Goal: Task Accomplishment & Management: Use online tool/utility

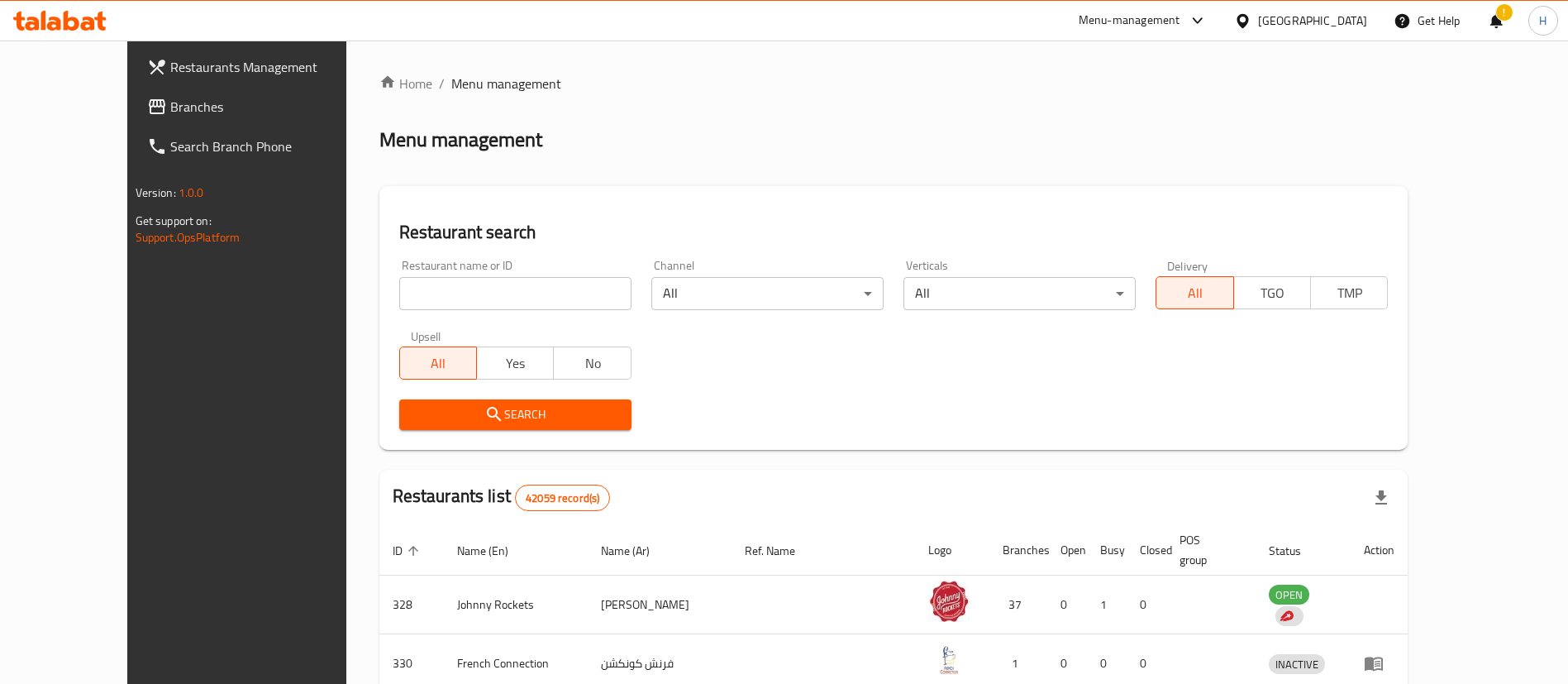
click at [134, 100] on link "Branches" at bounding box center [261, 107] width 255 height 40
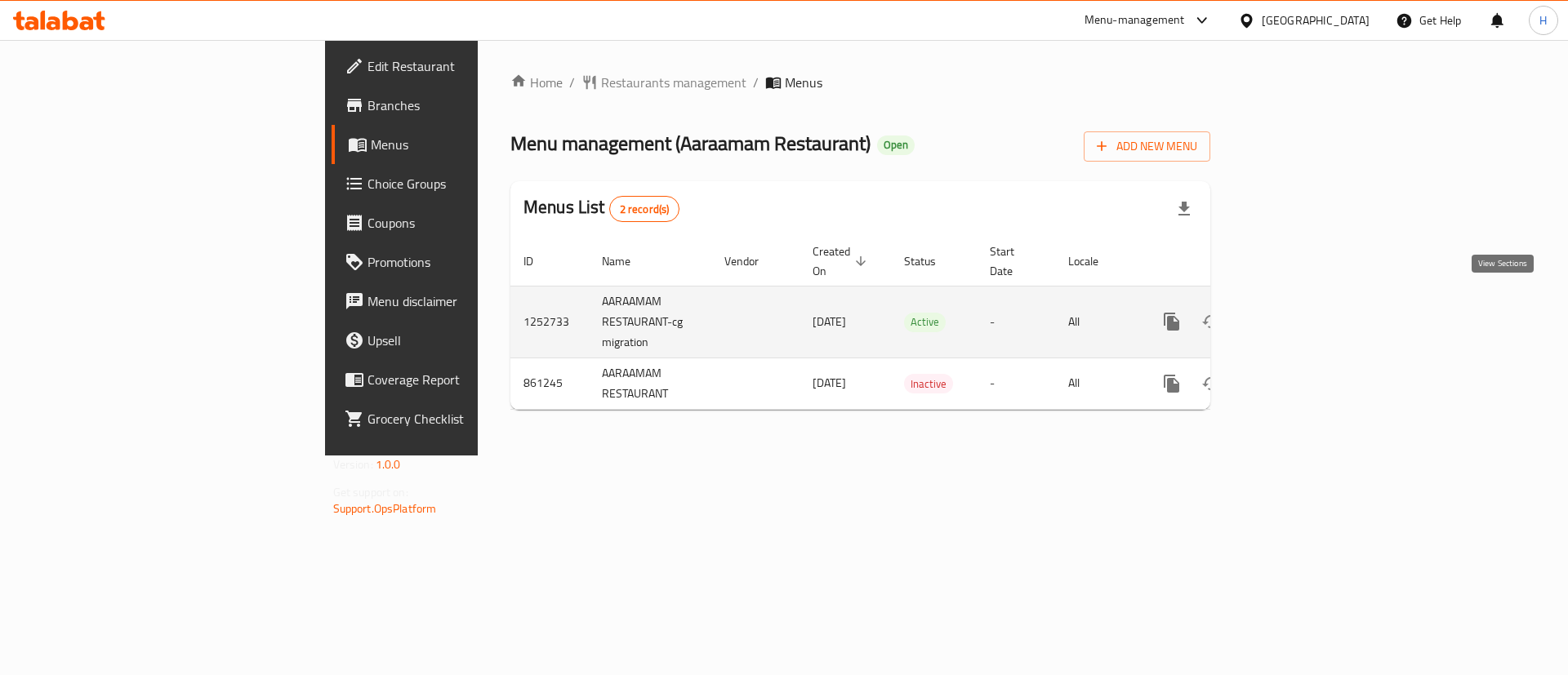
click at [1299, 311] on icon "enhanced table" at bounding box center [1289, 321] width 20 height 20
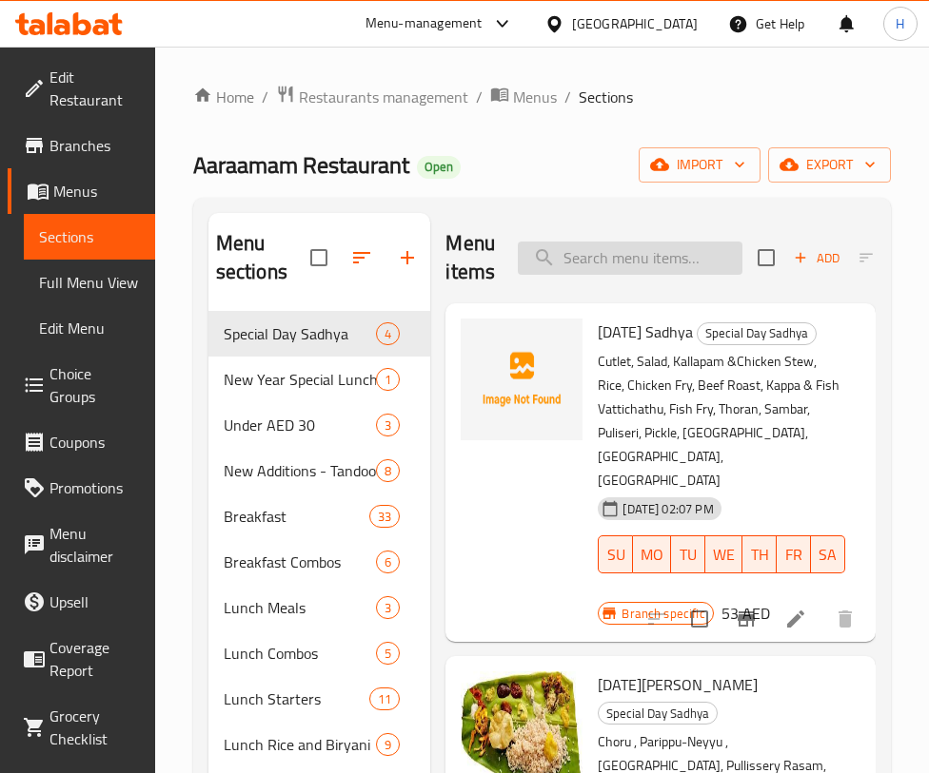
click at [605, 265] on input "search" at bounding box center [630, 258] width 225 height 33
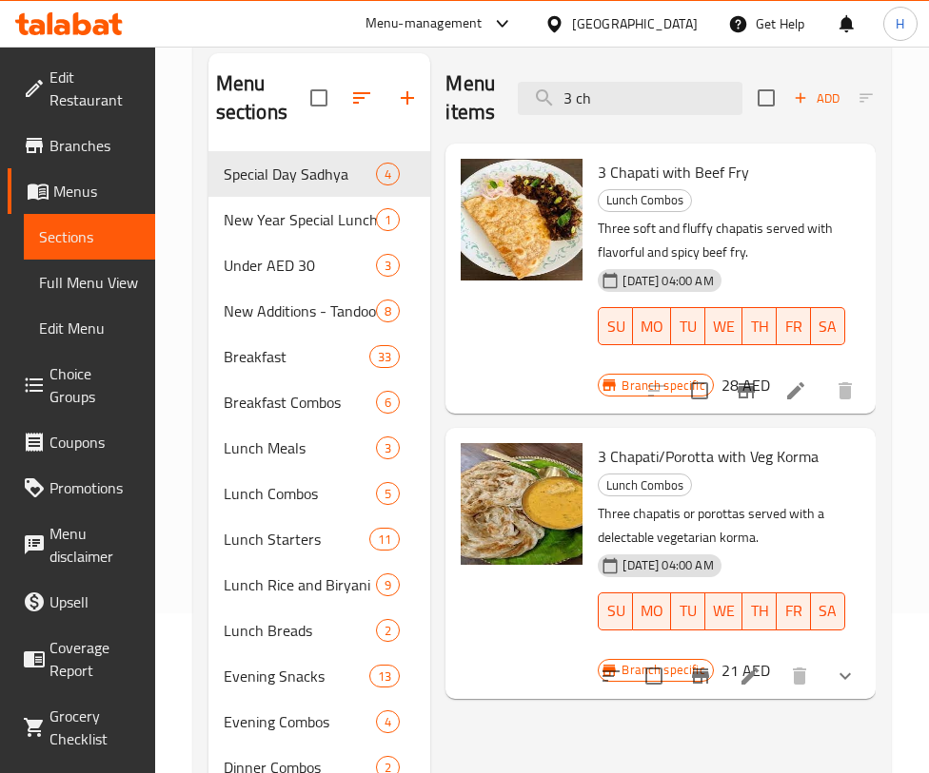
scroll to position [184, 0]
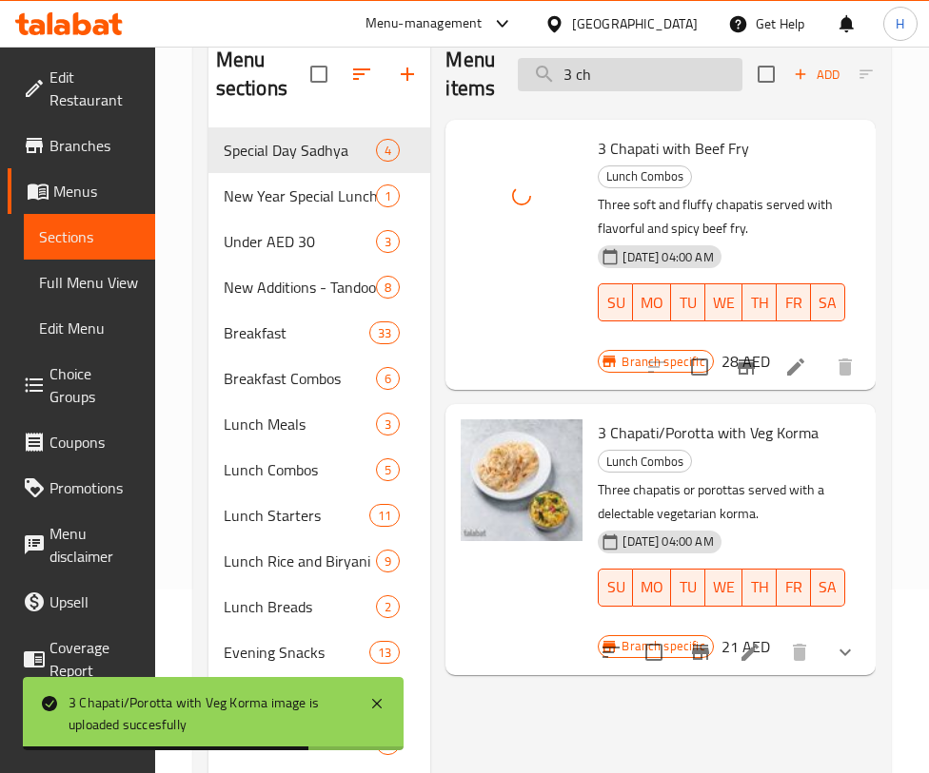
click at [656, 59] on input "3 ch" at bounding box center [630, 74] width 225 height 33
click at [655, 59] on input "3 ch" at bounding box center [630, 74] width 225 height 33
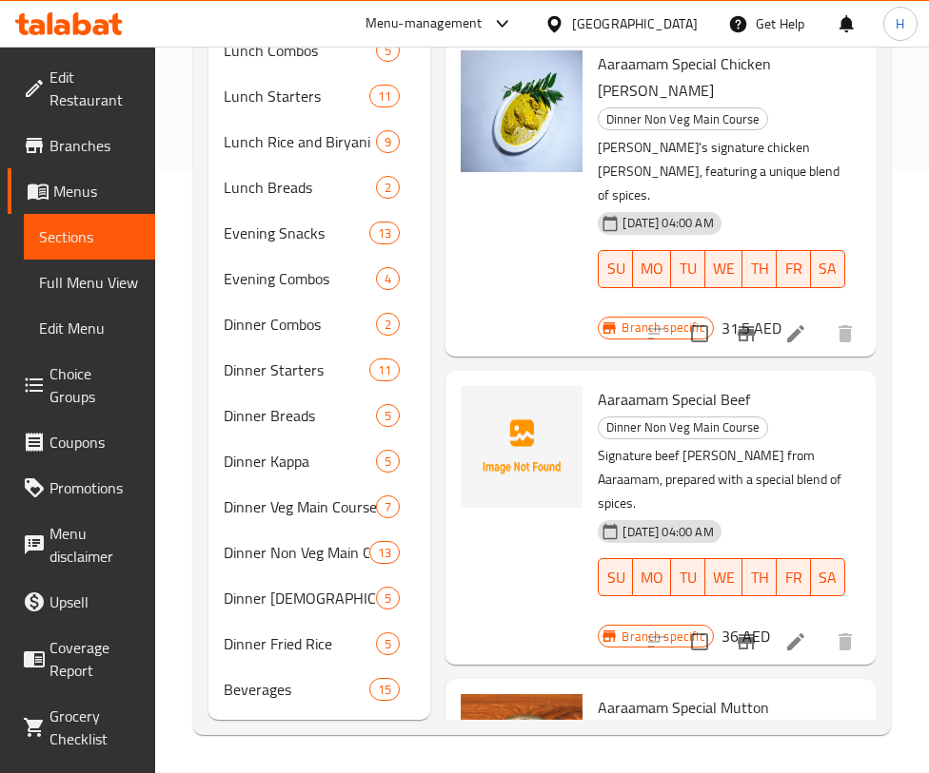
scroll to position [0, 0]
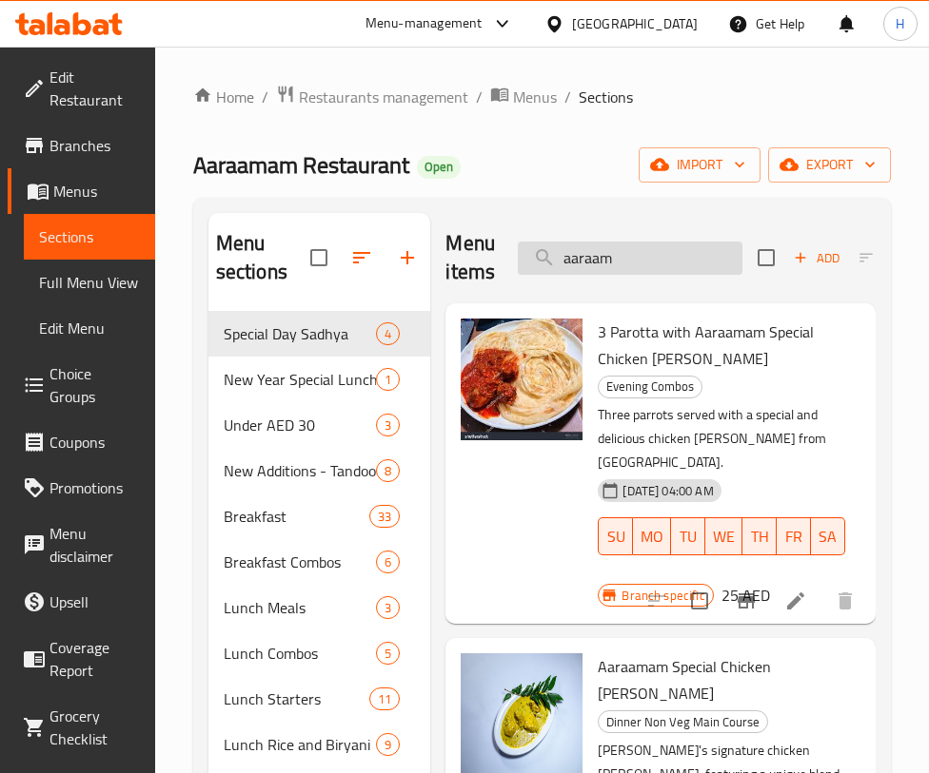
click at [670, 262] on input "aaraam" at bounding box center [630, 258] width 225 height 33
click at [668, 261] on input "aaraam" at bounding box center [630, 258] width 225 height 33
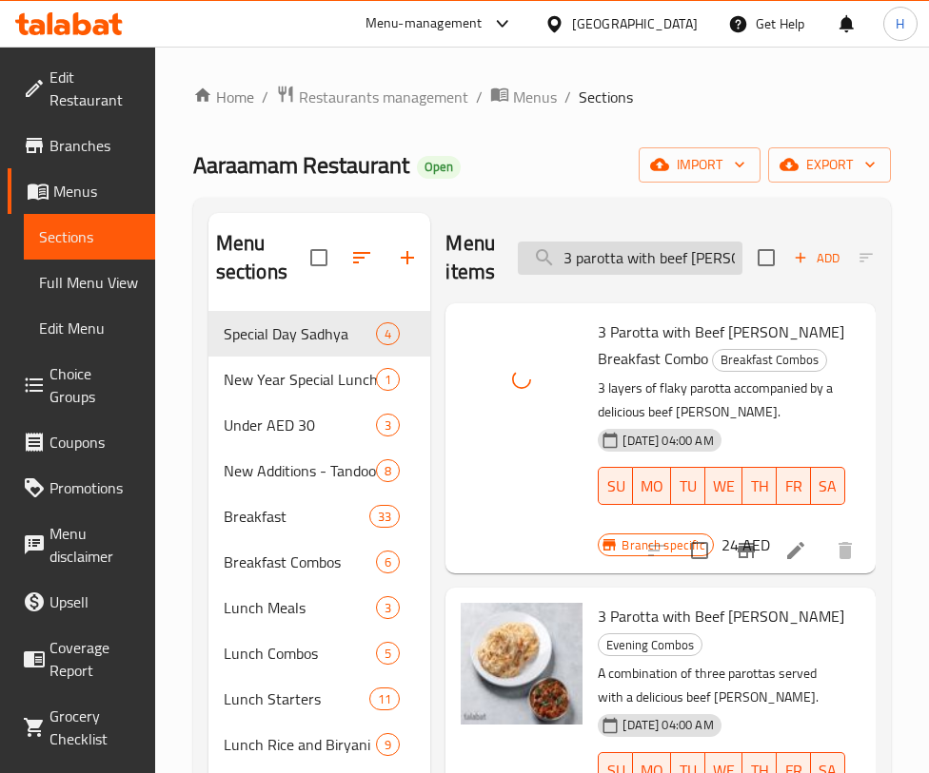
click at [605, 256] on input "3 parotta with beef [PERSON_NAME]" at bounding box center [630, 258] width 225 height 33
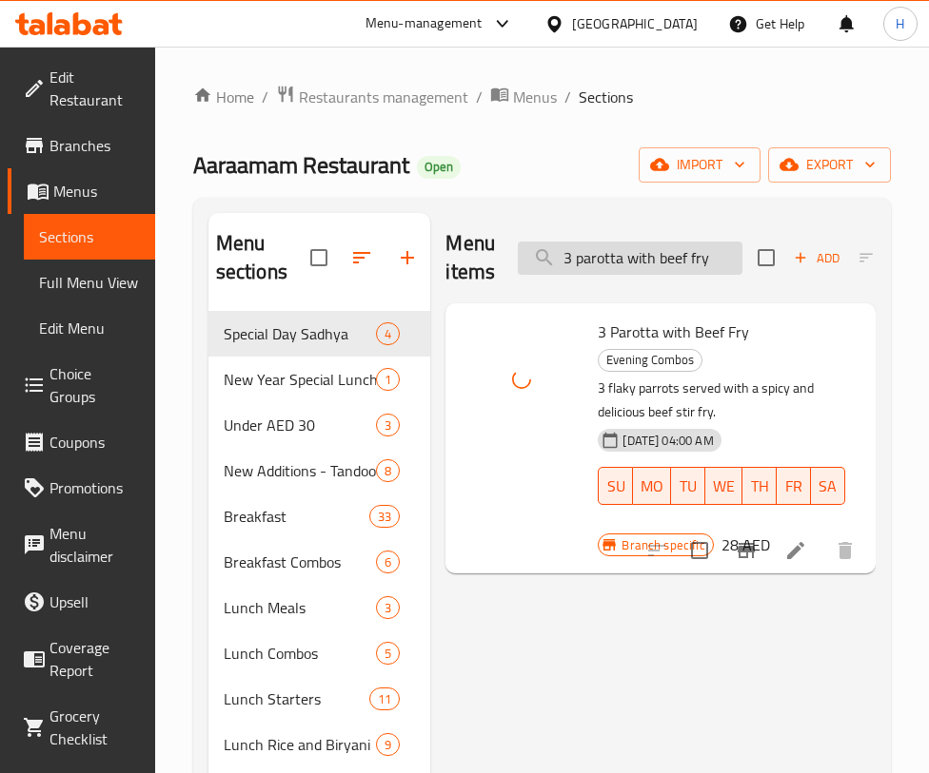
click at [584, 250] on input "3 parotta with beef fry" at bounding box center [630, 258] width 225 height 33
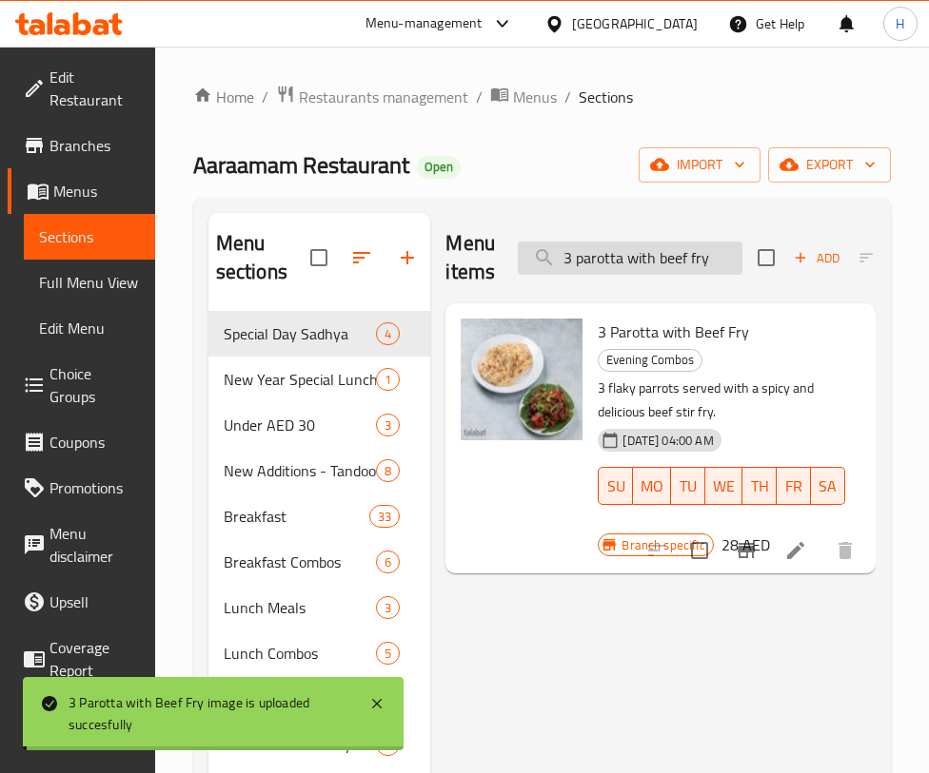
click at [584, 250] on input "3 parotta with beef fry" at bounding box center [630, 258] width 225 height 33
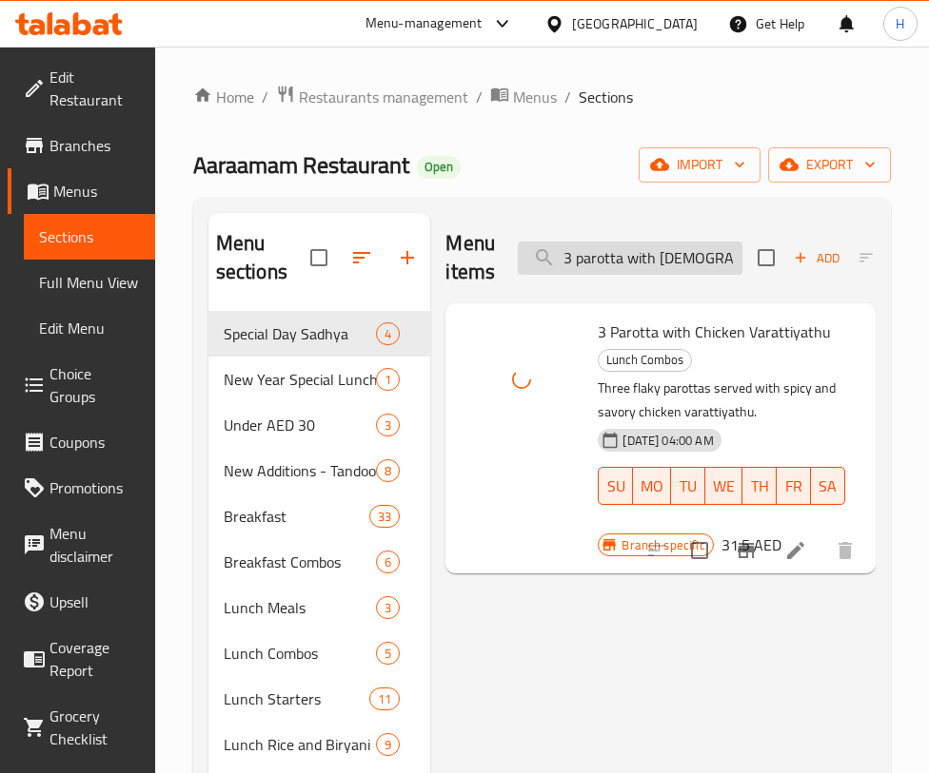
click at [660, 268] on input "3 parotta with [DEMOGRAPHIC_DATA]" at bounding box center [630, 258] width 225 height 33
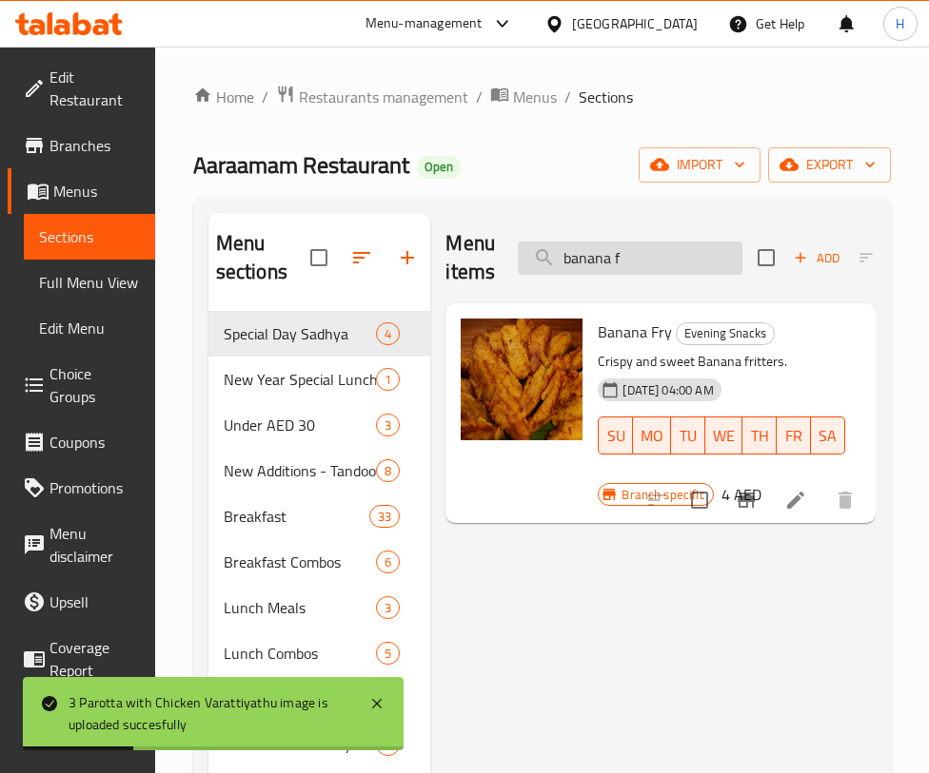
click at [658, 255] on input "banana f" at bounding box center [630, 258] width 225 height 33
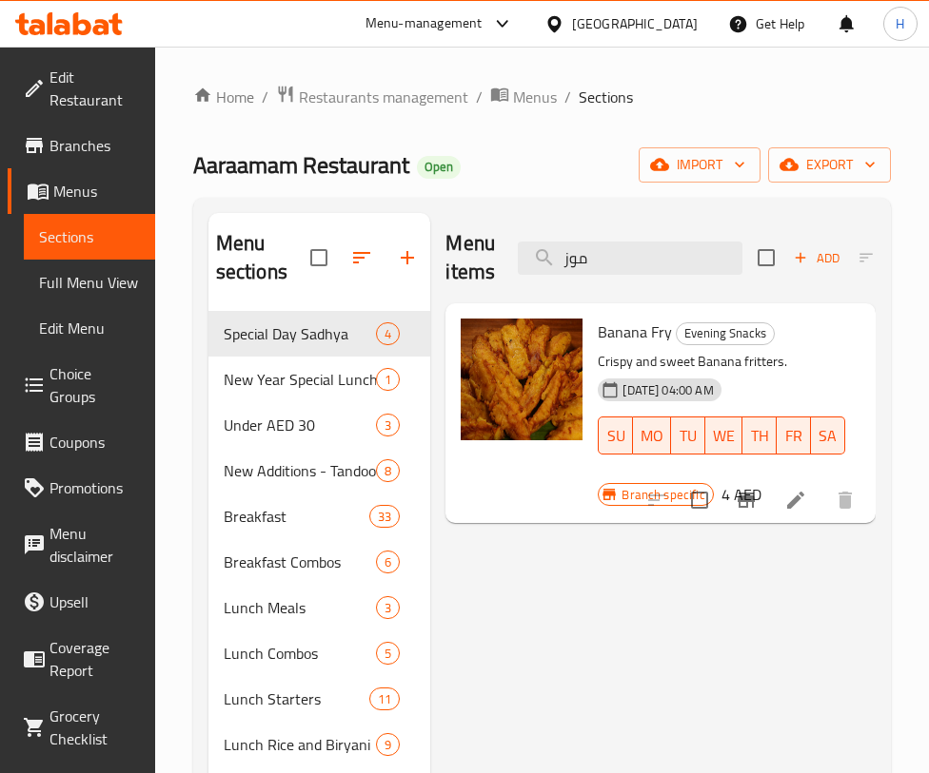
click at [731, 642] on div "Menu items موز Add Sort Manage items Banana Fry Evening Snacks Crispy and sweet…" at bounding box center [652, 768] width 445 height 1110
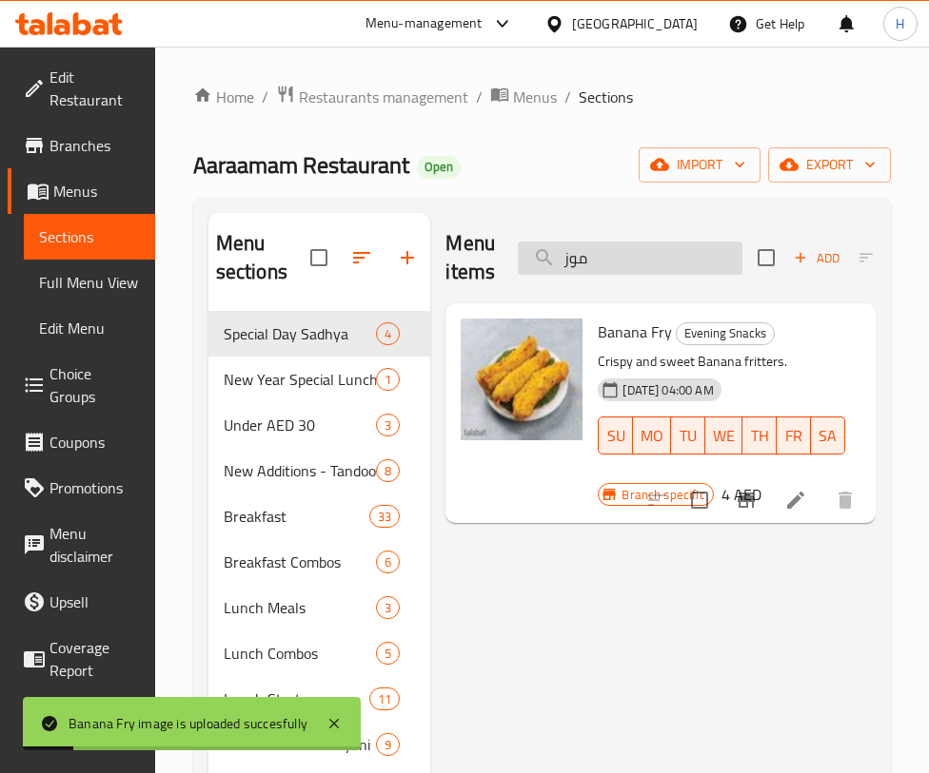
click at [702, 268] on input "موز" at bounding box center [630, 258] width 225 height 33
type input "e"
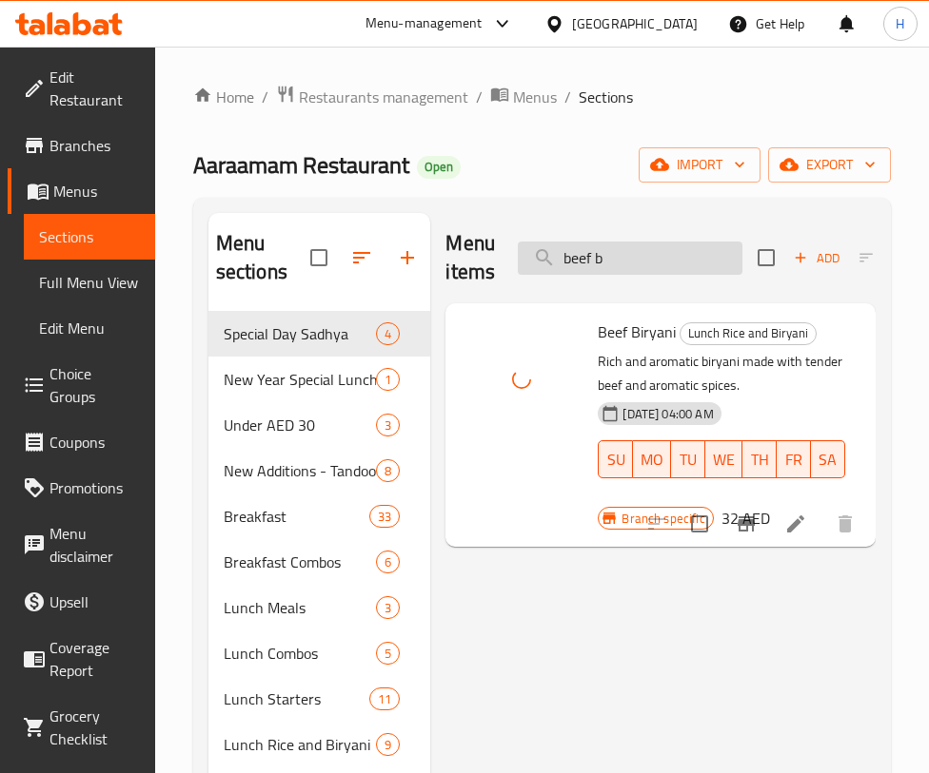
click at [611, 255] on input "beef b" at bounding box center [630, 258] width 225 height 33
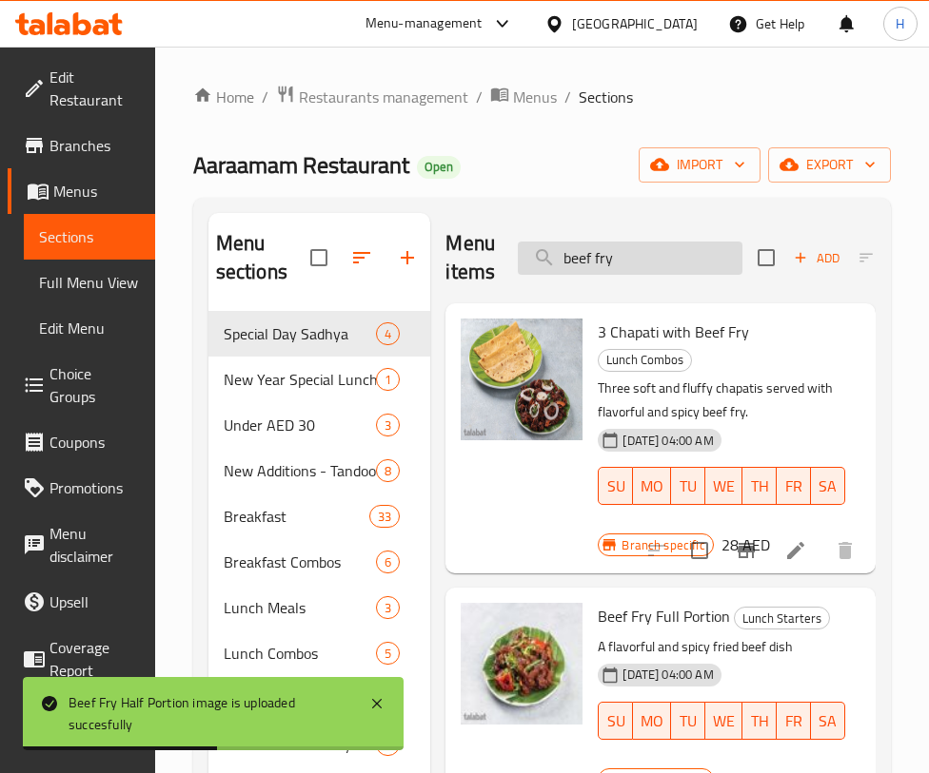
click at [652, 257] on input "beef fry" at bounding box center [630, 258] width 225 height 33
click at [652, 258] on input "beef fry" at bounding box center [630, 258] width 225 height 33
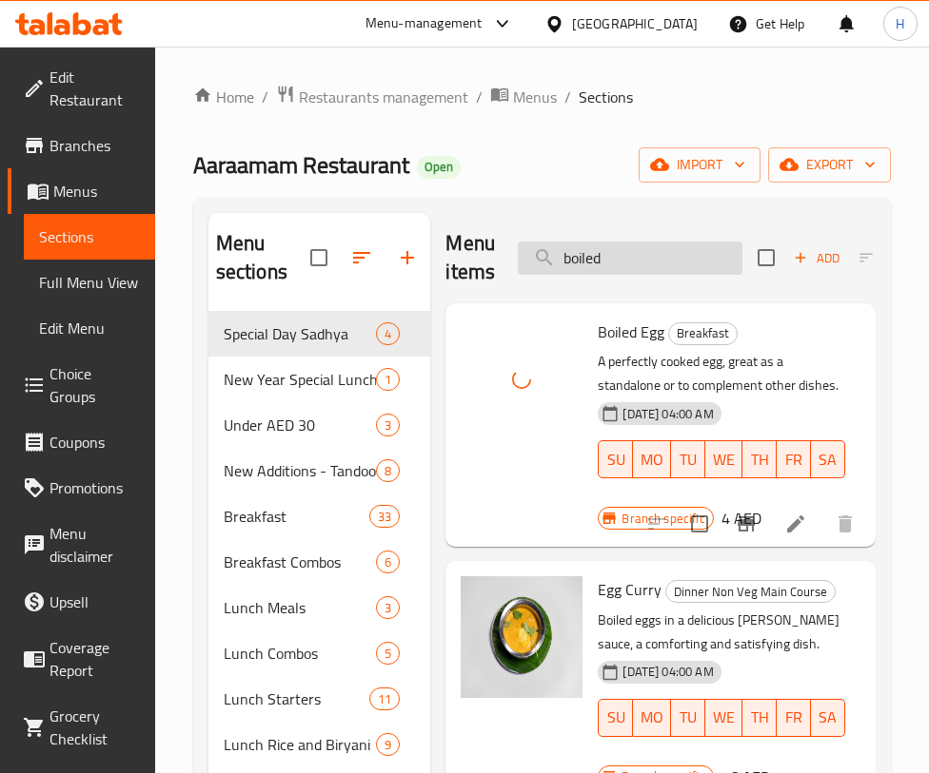
click at [681, 246] on input "boiled" at bounding box center [630, 258] width 225 height 33
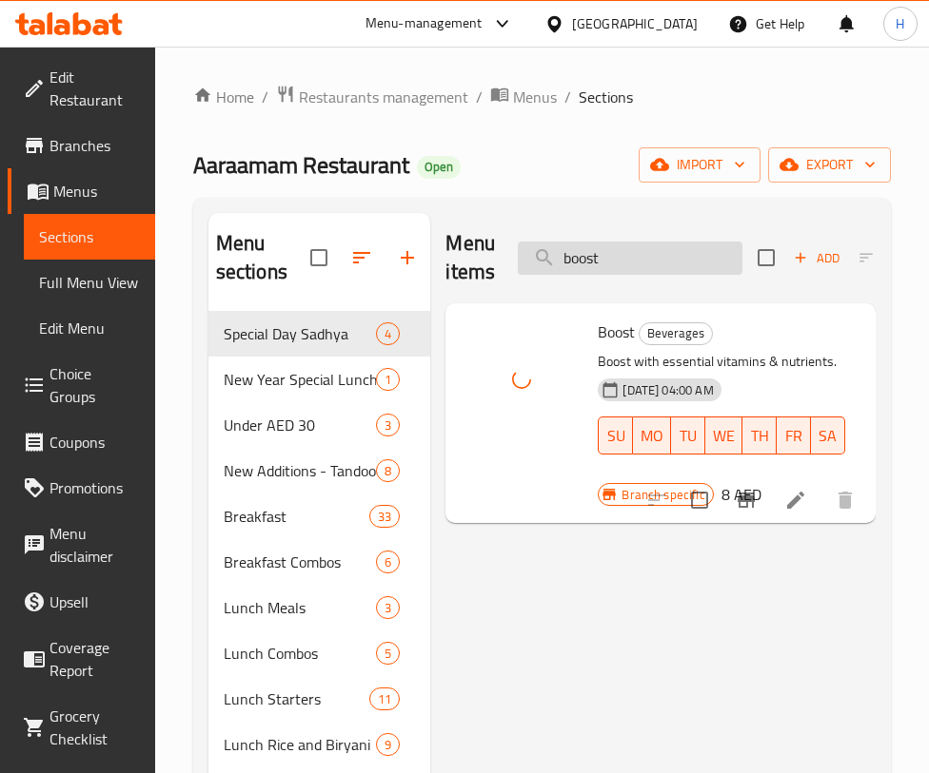
click at [689, 268] on input "boost" at bounding box center [630, 258] width 225 height 33
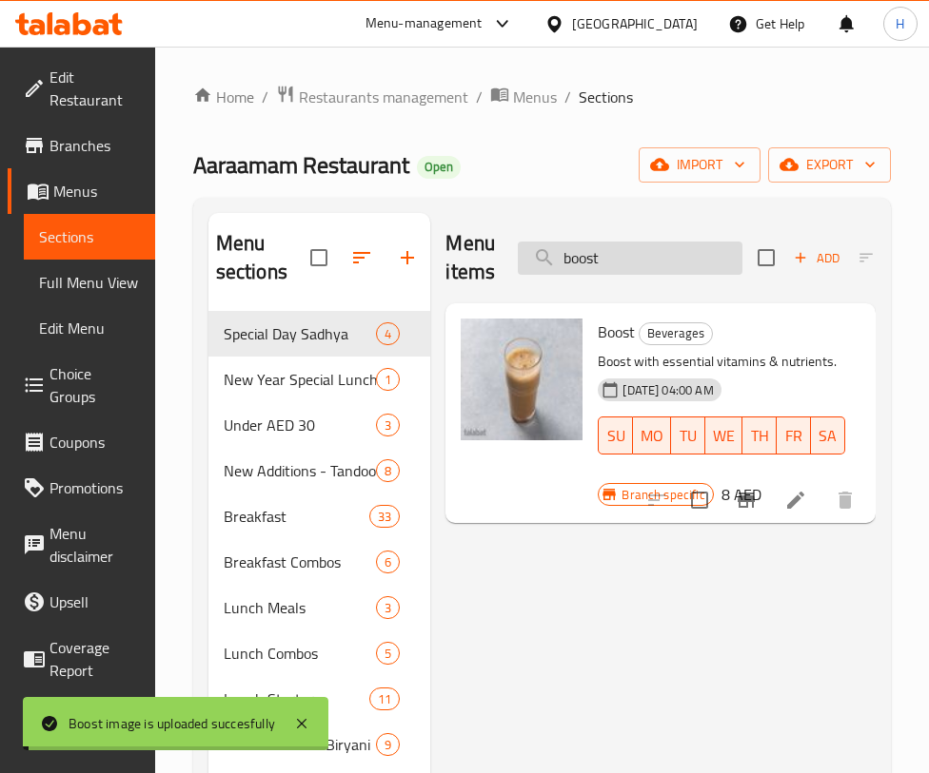
click at [689, 268] on input "boost" at bounding box center [630, 258] width 225 height 33
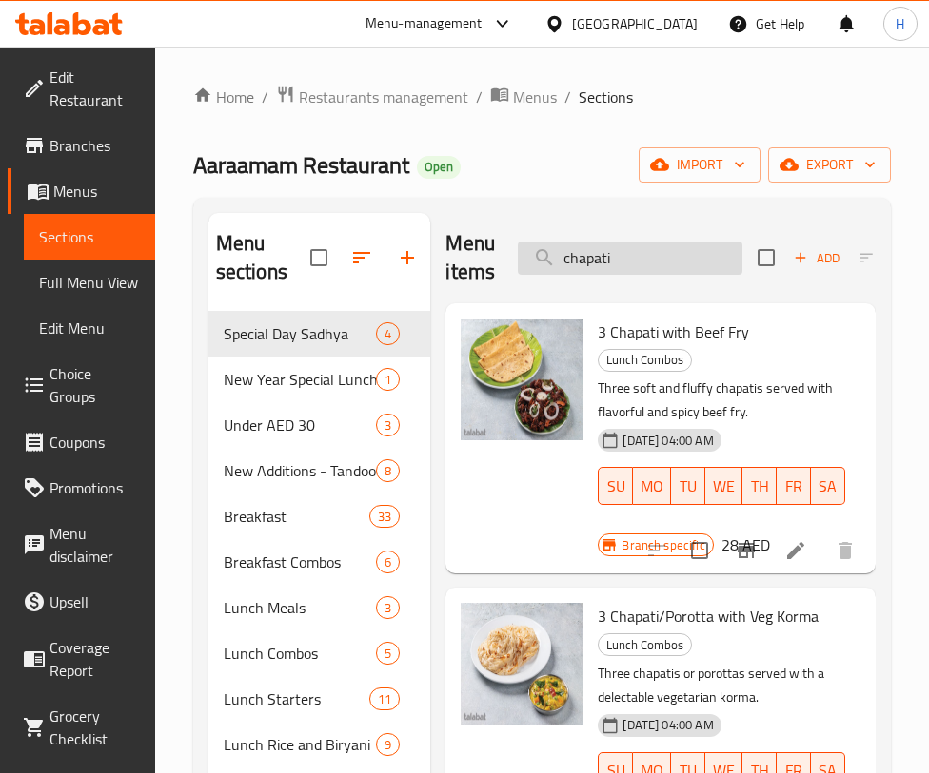
click at [675, 266] on input "chapati" at bounding box center [630, 258] width 225 height 33
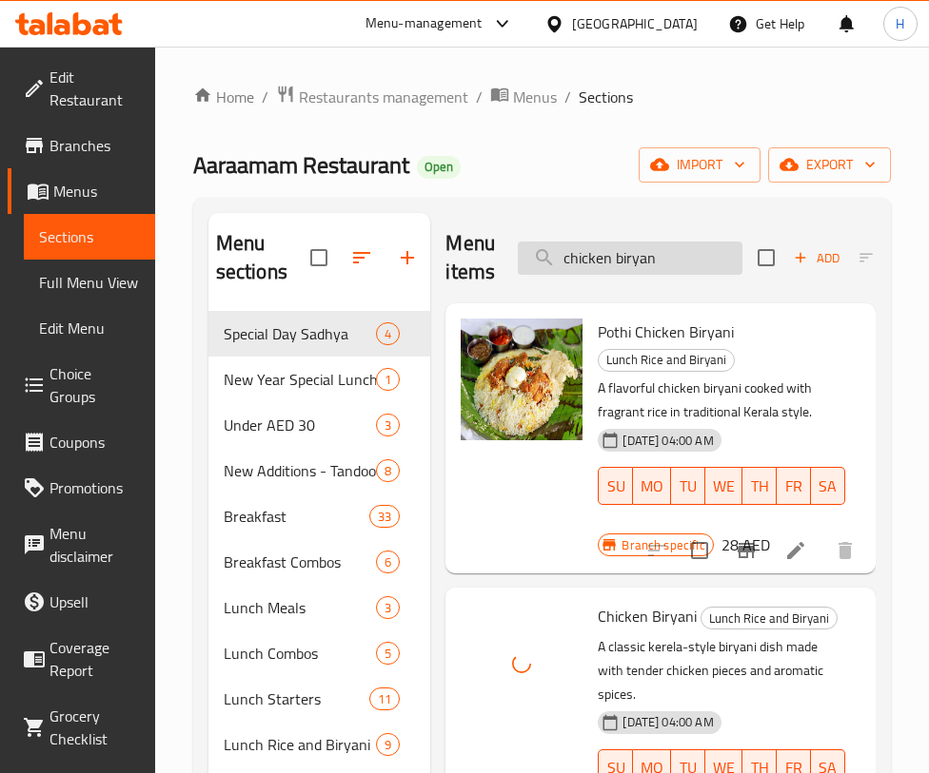
click at [652, 259] on input "chicken biryan" at bounding box center [630, 258] width 225 height 33
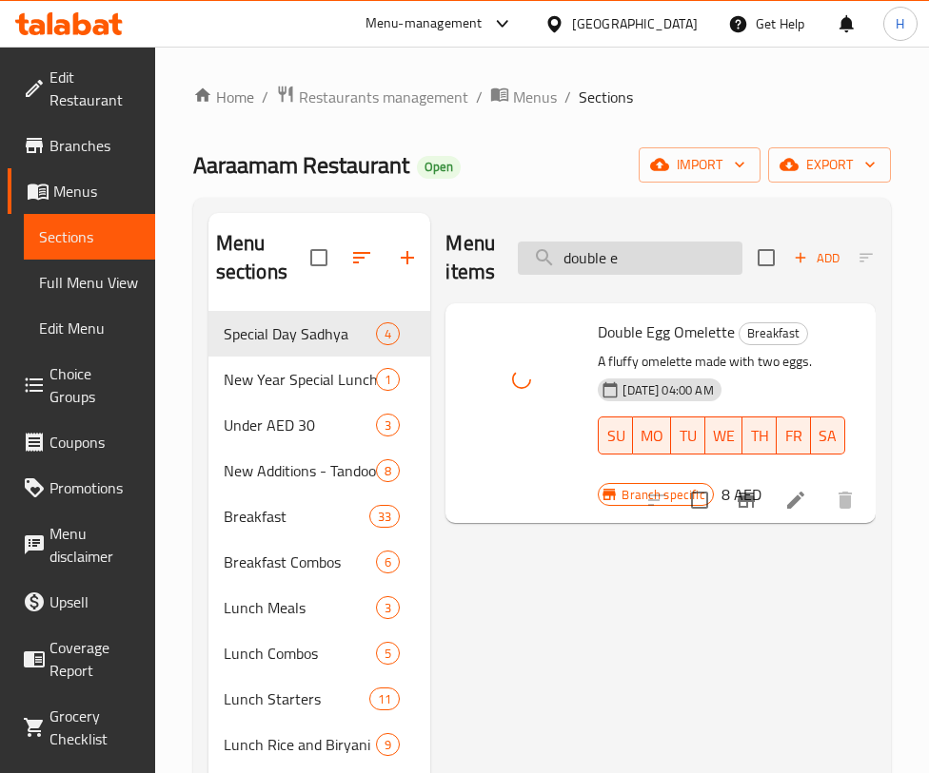
click at [578, 259] on input "double e" at bounding box center [630, 258] width 225 height 33
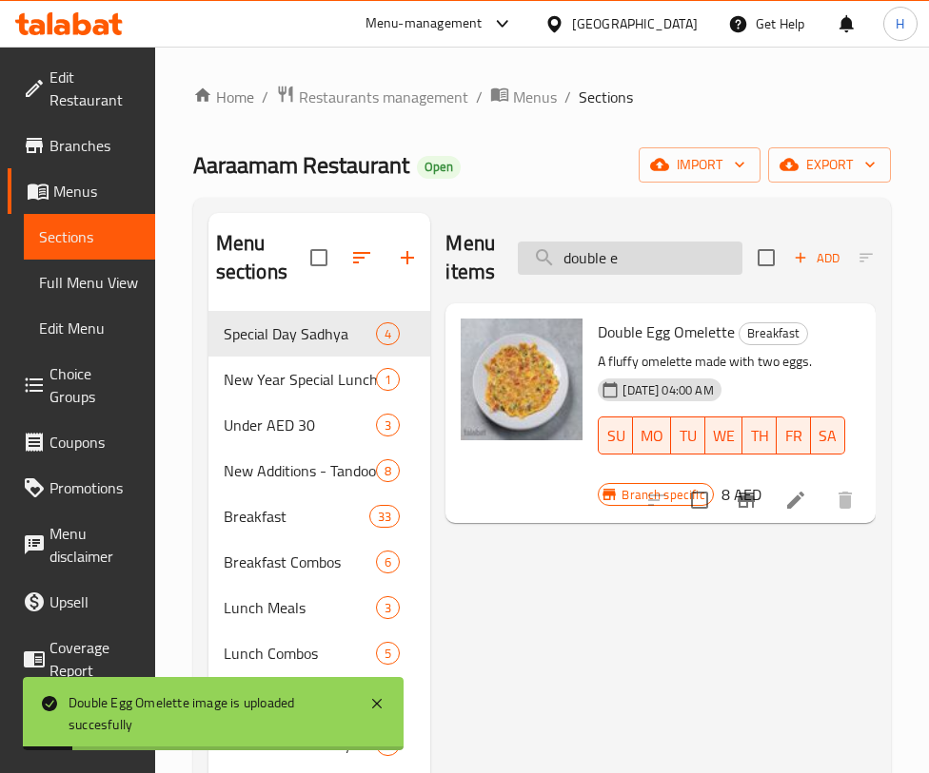
type input "g"
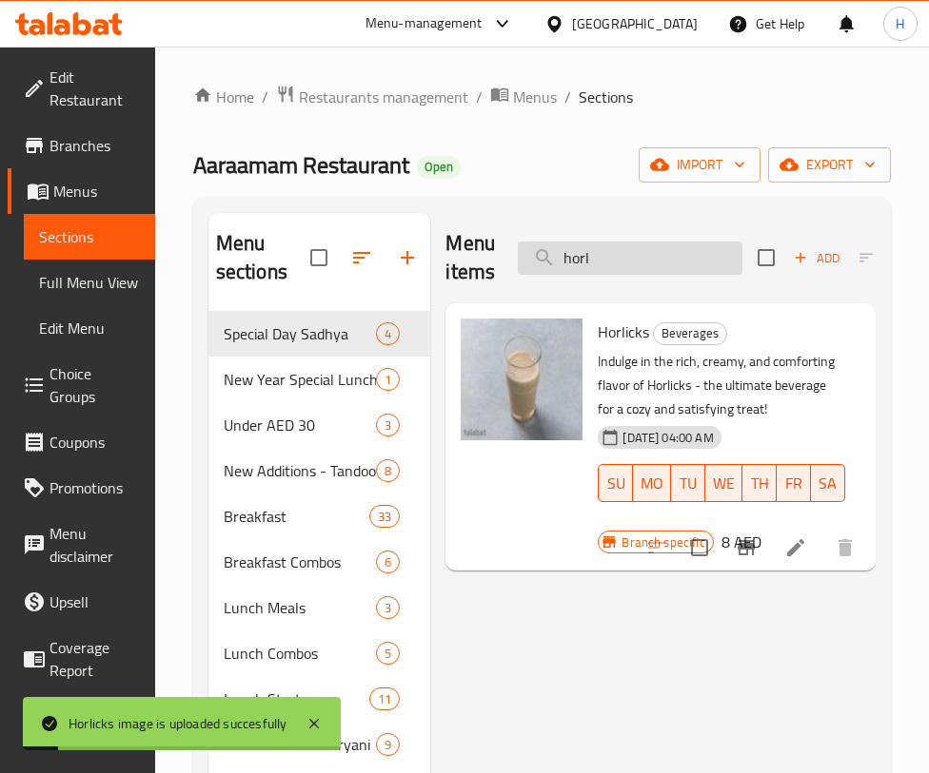
click at [642, 273] on input "horl" at bounding box center [630, 258] width 225 height 33
click at [641, 272] on input "horl" at bounding box center [630, 258] width 225 height 33
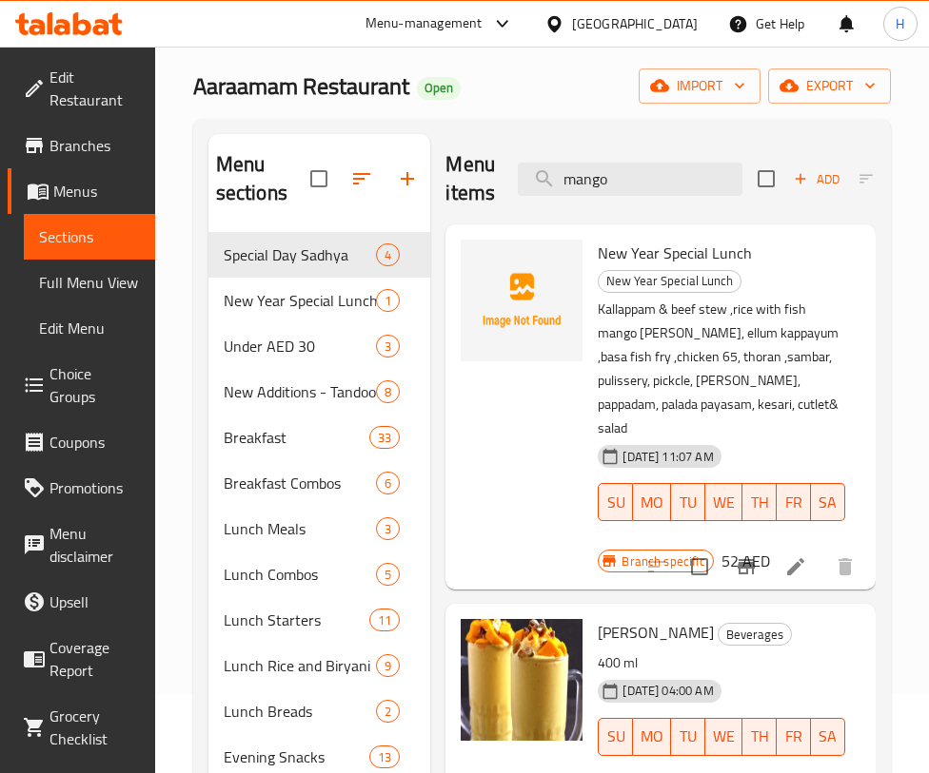
scroll to position [71, 0]
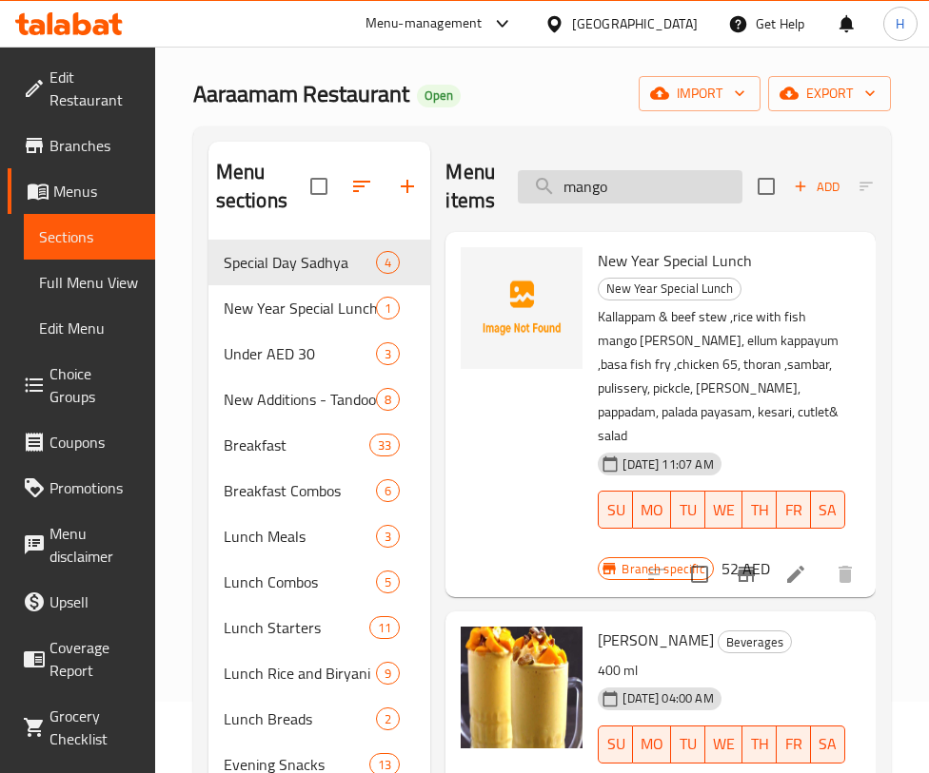
click at [612, 191] on input "mango" at bounding box center [630, 186] width 225 height 33
click at [607, 186] on input "mango" at bounding box center [630, 186] width 225 height 33
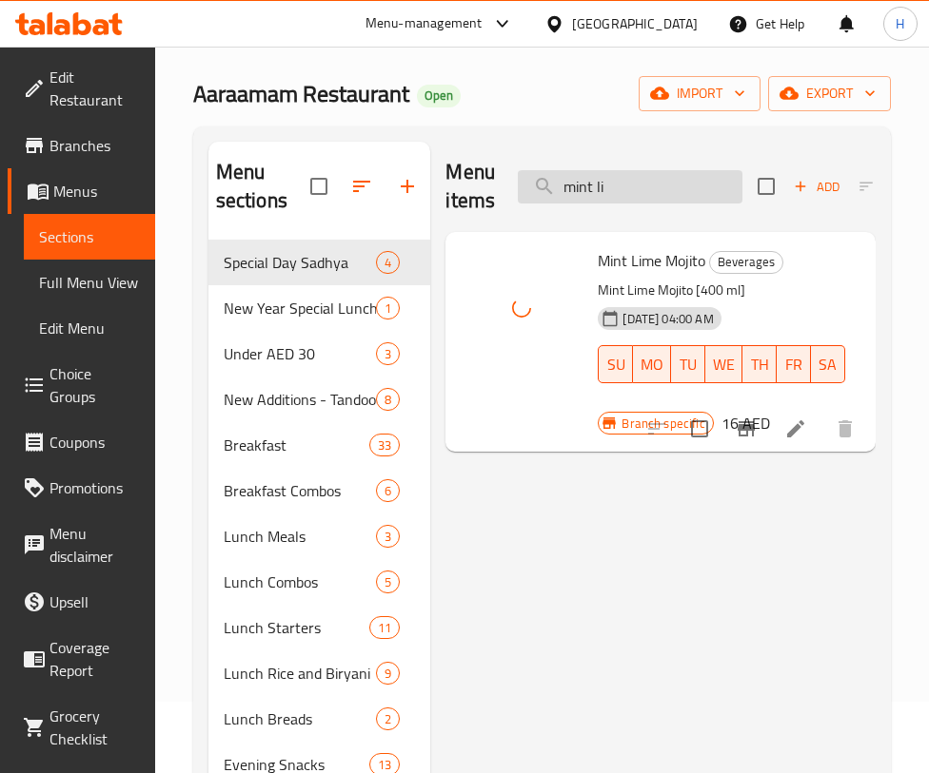
click at [589, 180] on input "mint li" at bounding box center [630, 186] width 225 height 33
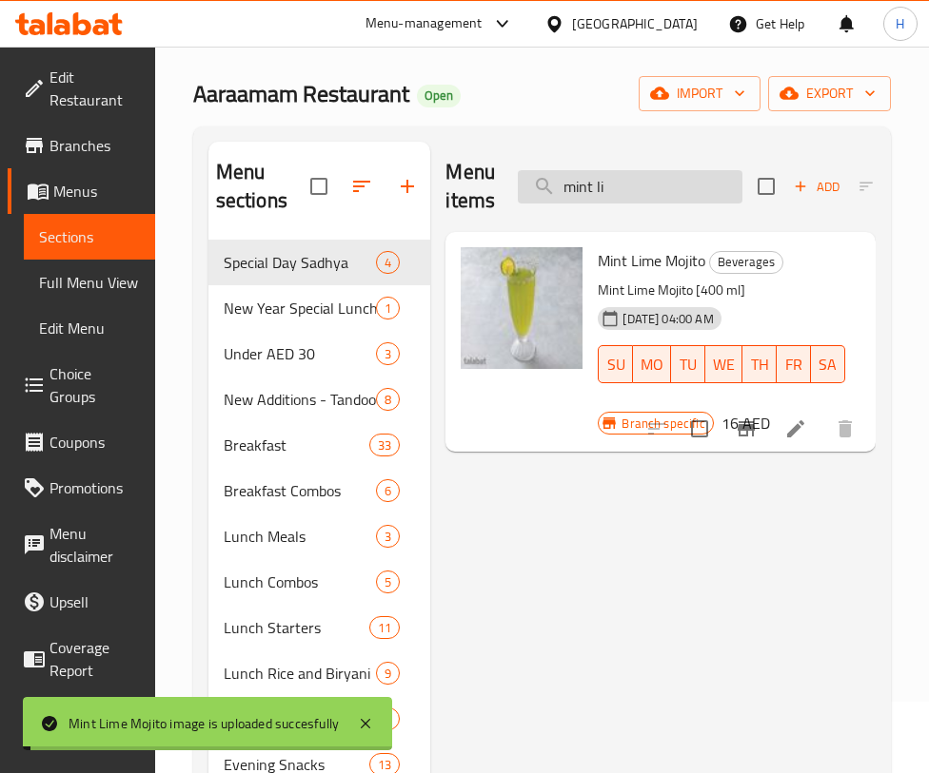
click at [589, 180] on input "mint li" at bounding box center [630, 186] width 225 height 33
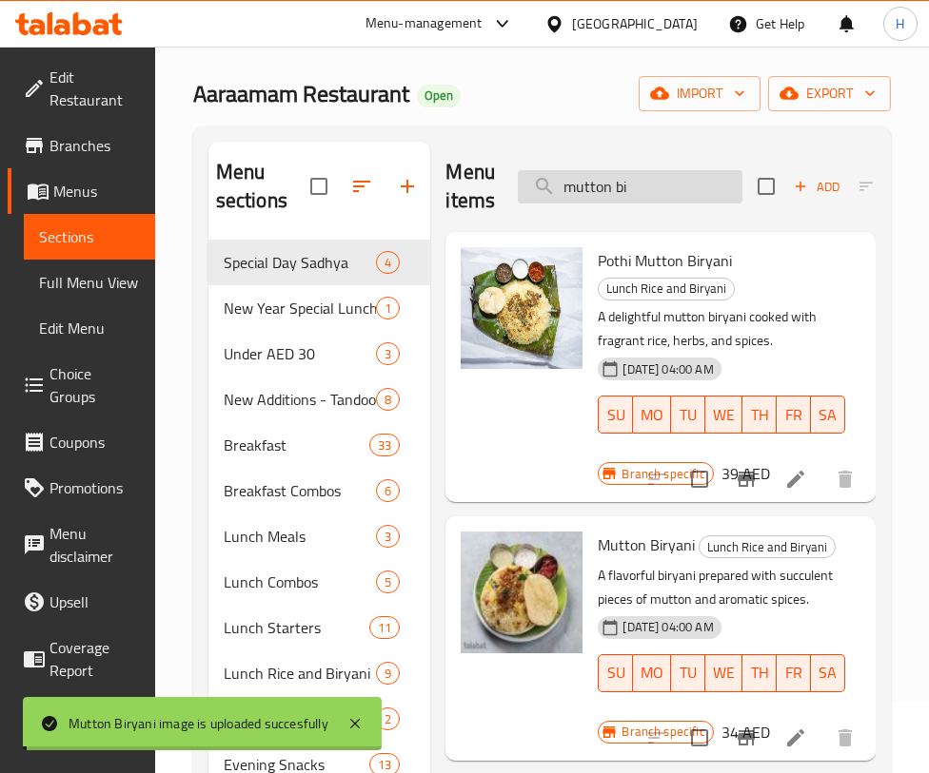
click at [624, 182] on input "mutton bi" at bounding box center [630, 186] width 225 height 33
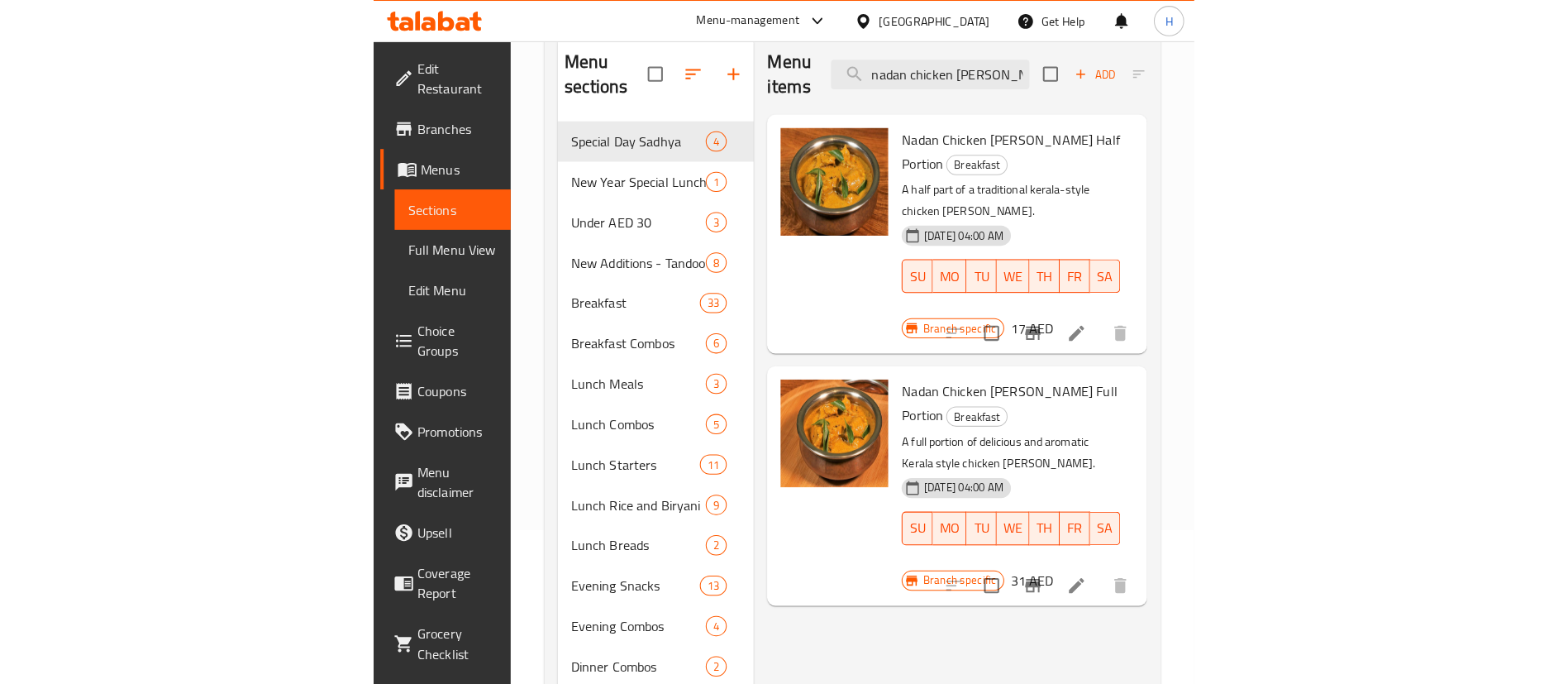
scroll to position [93, 0]
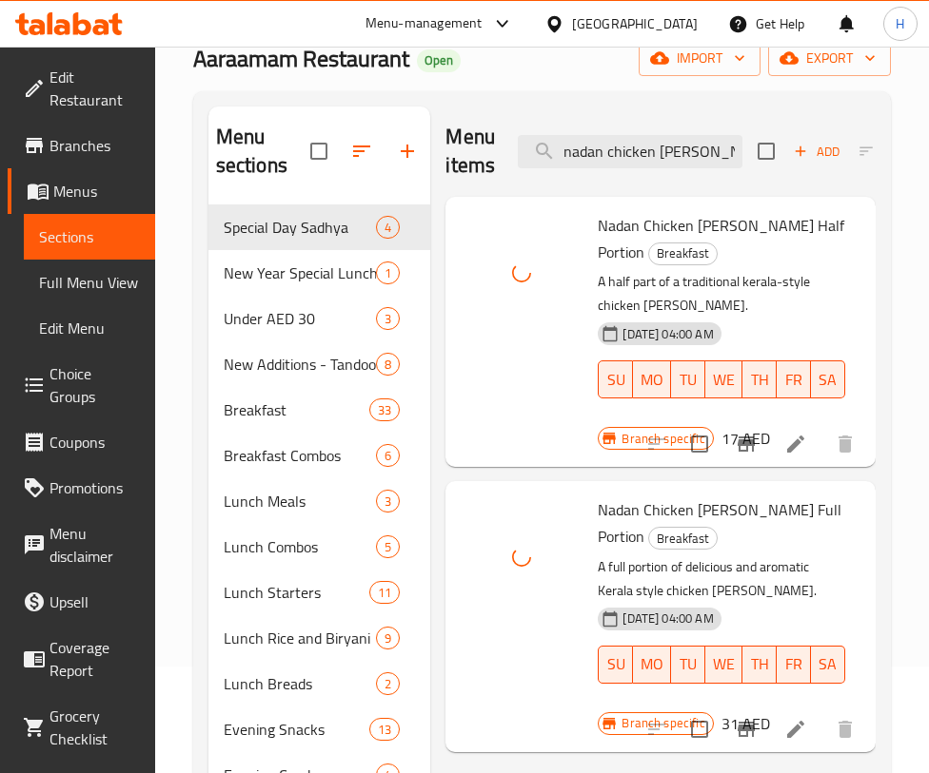
drag, startPoint x: 635, startPoint y: 143, endPoint x: 153, endPoint y: 237, distance: 490.5
click at [634, 143] on input "nadan chicken [PERSON_NAME]" at bounding box center [630, 151] width 225 height 33
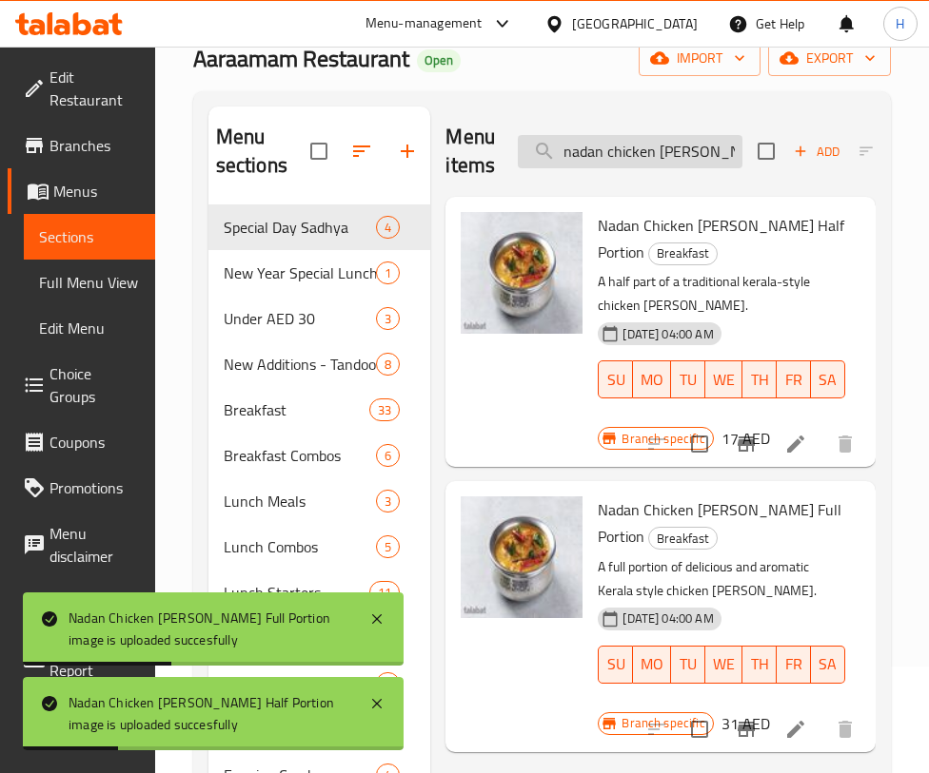
click at [679, 153] on input "nadan chicken [PERSON_NAME]" at bounding box center [630, 151] width 225 height 33
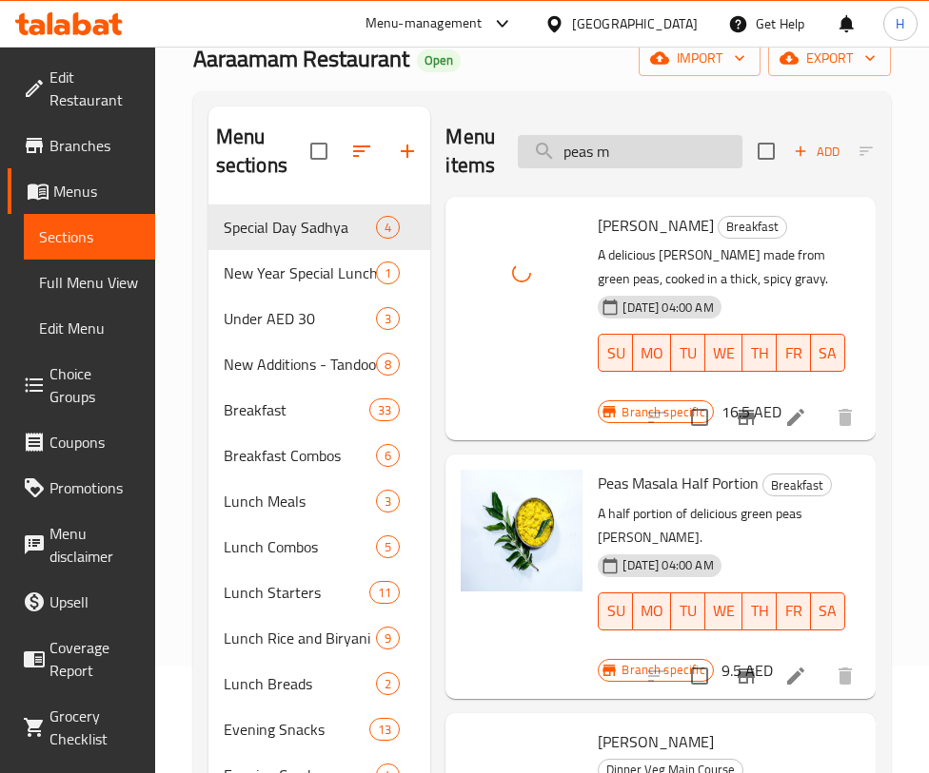
click at [675, 156] on input "peas m" at bounding box center [630, 151] width 225 height 33
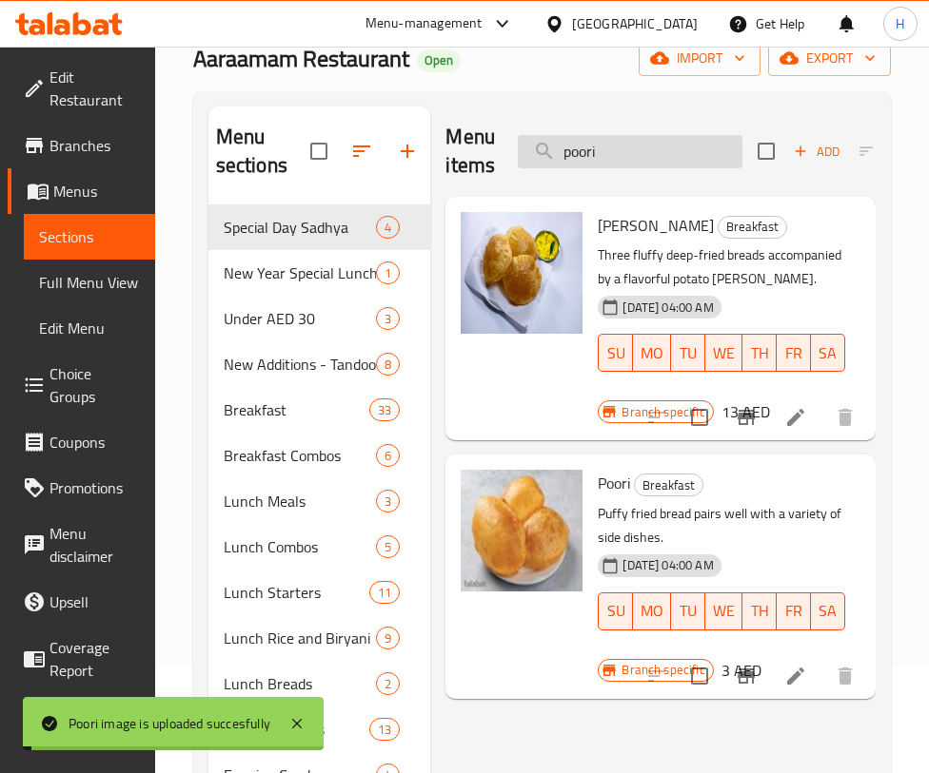
click at [627, 142] on input "poori" at bounding box center [630, 151] width 225 height 33
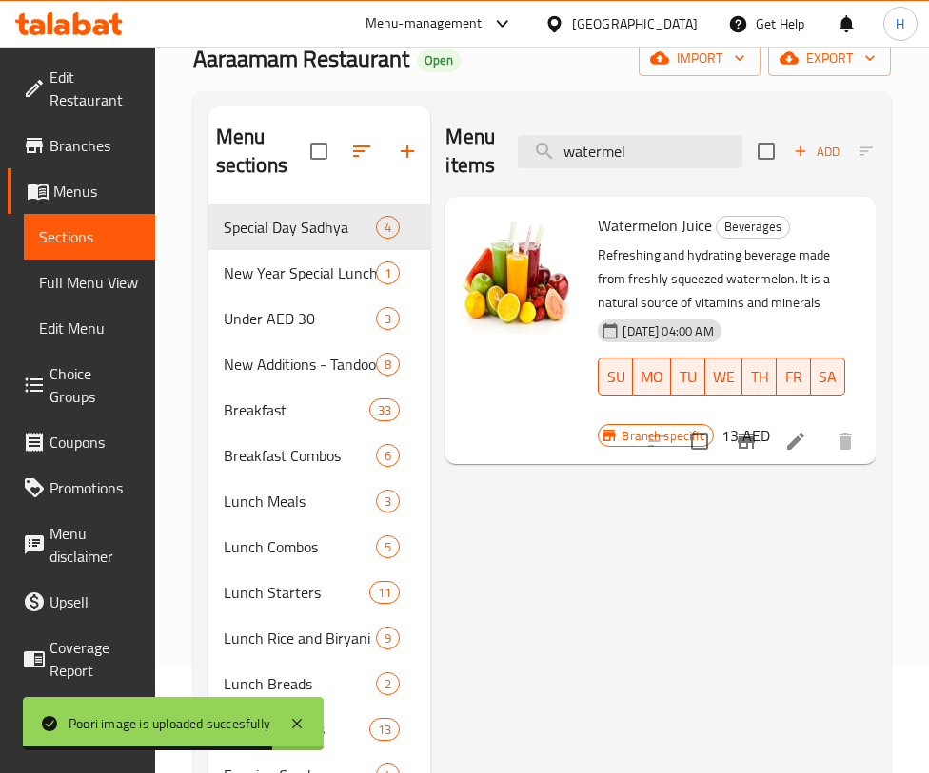
type input "watermel"
